Goal: Task Accomplishment & Management: Manage account settings

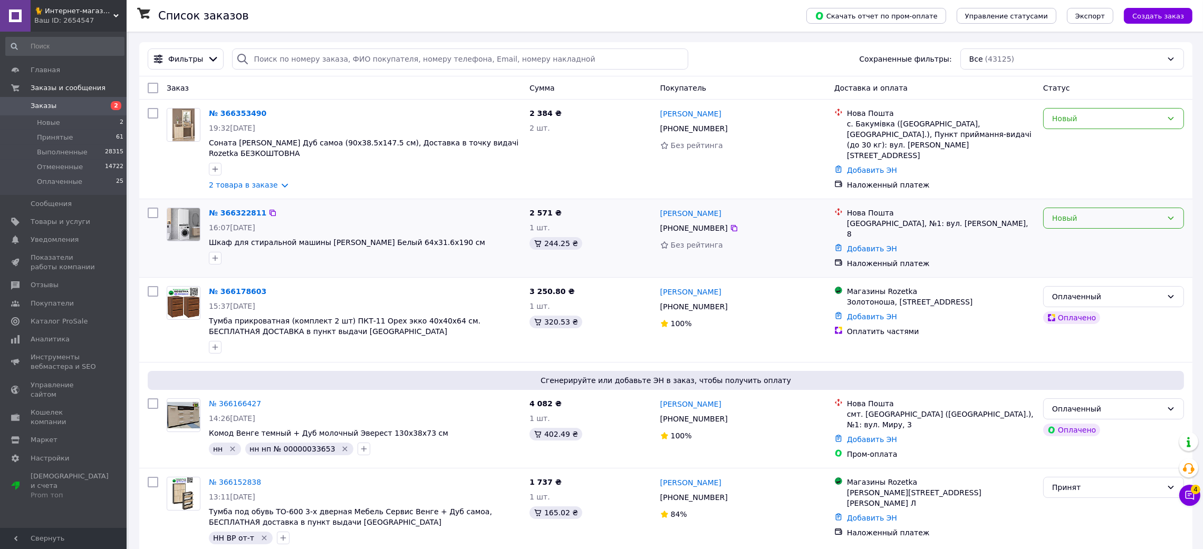
click at [1083, 217] on div "Новый" at bounding box center [1107, 219] width 110 height 12
click at [1094, 243] on li "Принят" at bounding box center [1114, 242] width 140 height 19
click at [1086, 124] on div "Новый" at bounding box center [1107, 119] width 110 height 12
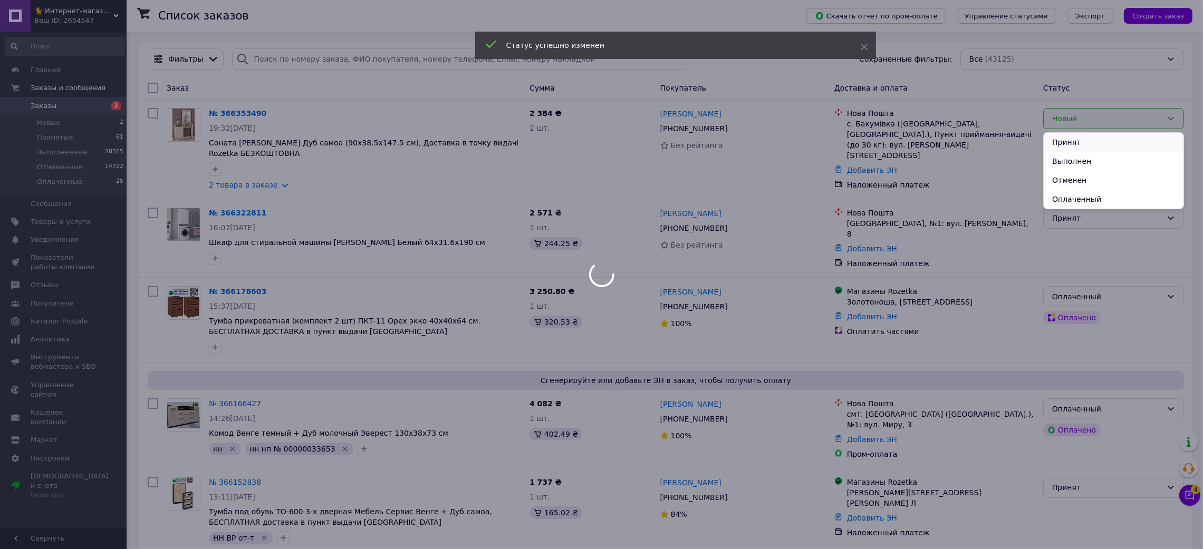
click at [1078, 140] on li "Принят" at bounding box center [1114, 142] width 140 height 19
